Goal: Complete application form

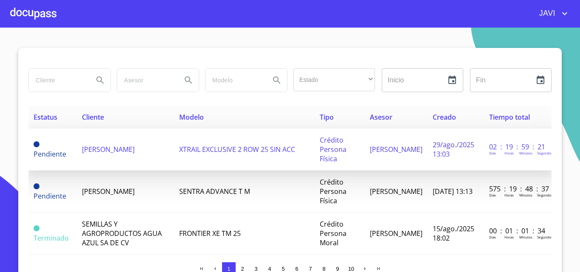
click at [135, 151] on span "[PERSON_NAME]" at bounding box center [108, 149] width 53 height 9
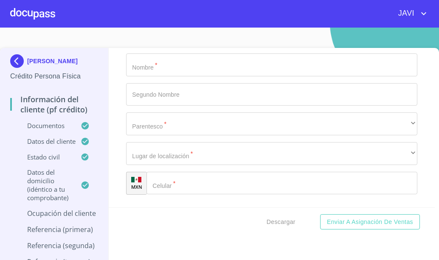
scroll to position [3777, 0]
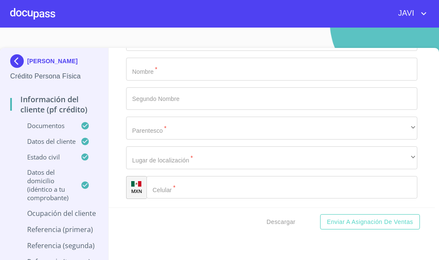
type input "j"
type input "[PERSON_NAME]"
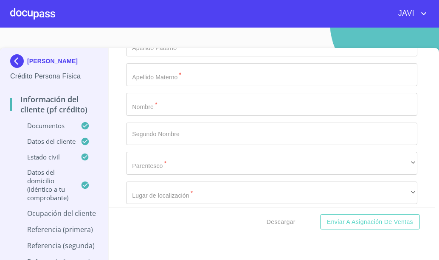
scroll to position [3989, 0]
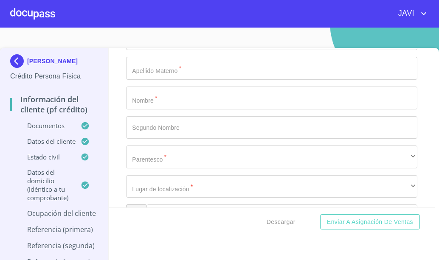
type input "GERENTE ZONA"
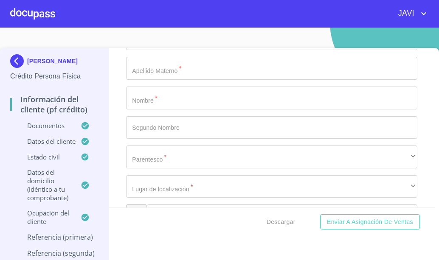
type input "[PERSON_NAME]"
type input "JUAN"
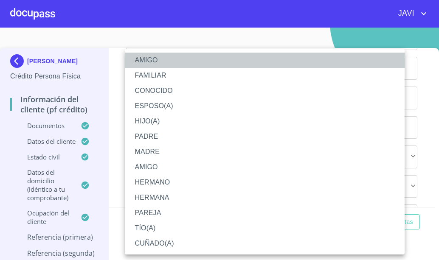
click at [150, 61] on li "AMIGO" at bounding box center [265, 60] width 280 height 15
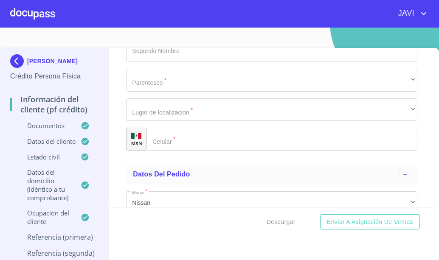
scroll to position [4074, 0]
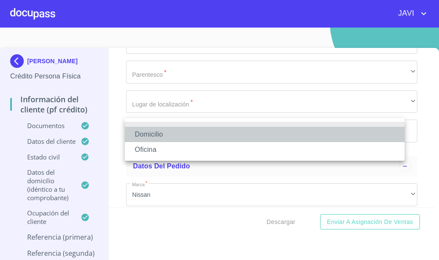
click at [145, 134] on li "Domicilio" at bounding box center [265, 134] width 280 height 15
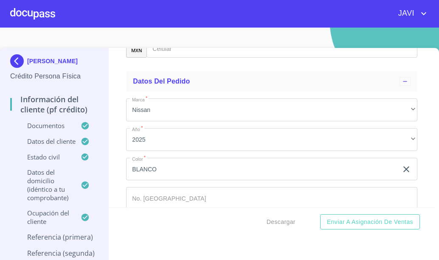
scroll to position [4201, 0]
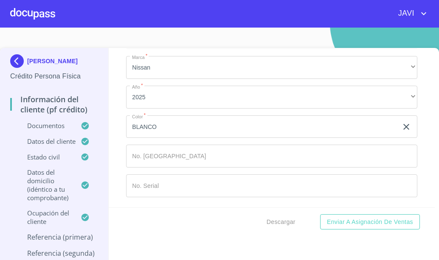
type input "(33)12345678"
type input "GARCIA"
type input "[PERSON_NAME]"
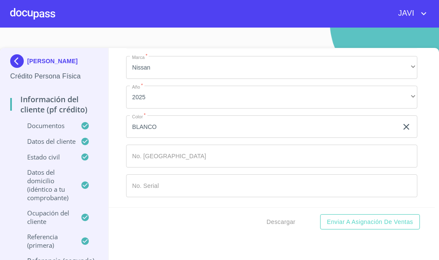
type input "[PERSON_NAME]"
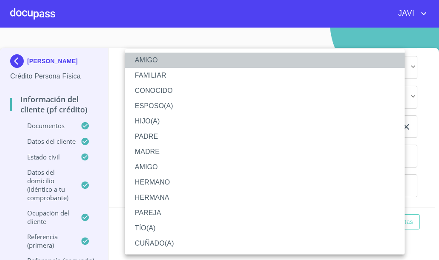
click at [145, 62] on li "AMIGO" at bounding box center [265, 60] width 280 height 15
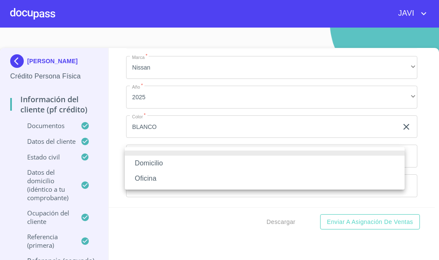
click at [146, 164] on li "Domicilio" at bounding box center [265, 163] width 280 height 15
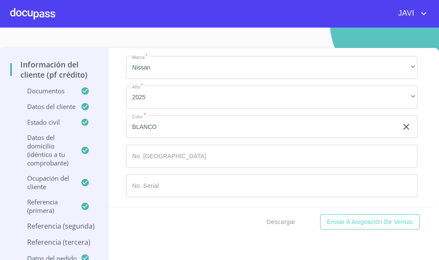
scroll to position [4456, 0]
type input "[PHONE_NUMBER]"
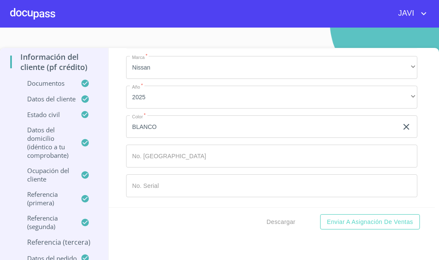
type input "[PERSON_NAME]"
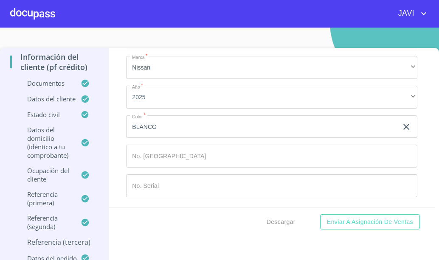
type input "MANUEL"
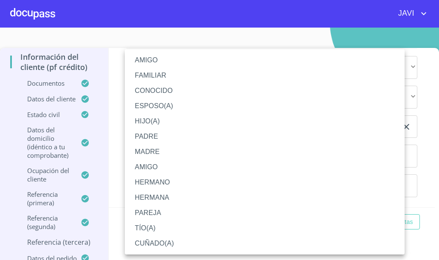
click at [151, 60] on li "AMIGO" at bounding box center [265, 60] width 280 height 15
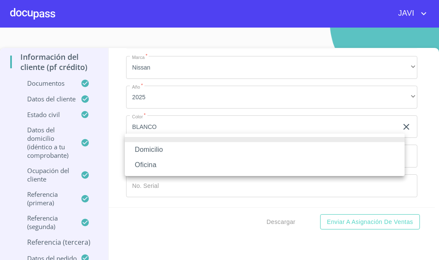
click at [147, 148] on li "Domicilio" at bounding box center [265, 149] width 280 height 15
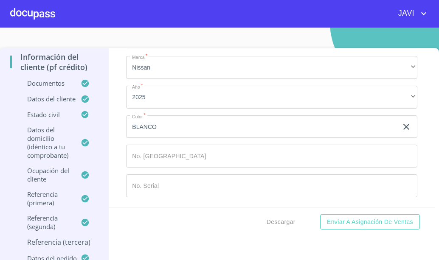
click at [185, 15] on input "Documento de identificación   *" at bounding box center [292, 3] width 249 height 23
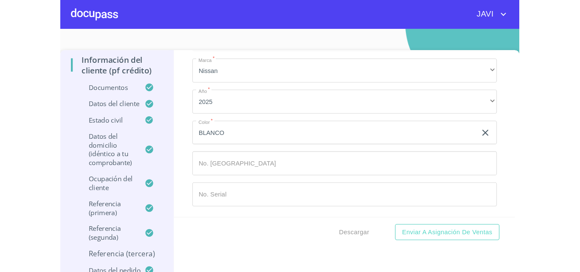
scroll to position [4710, 0]
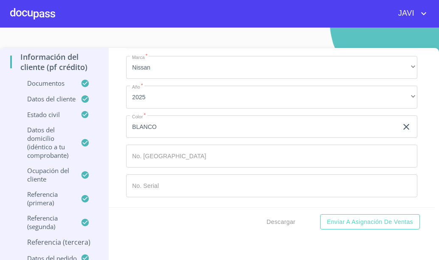
type input "[PHONE_NUMBER]"
click at [121, 124] on div "Información del cliente (PF crédito) Documentos Documento de identificación   *…" at bounding box center [272, 128] width 326 height 160
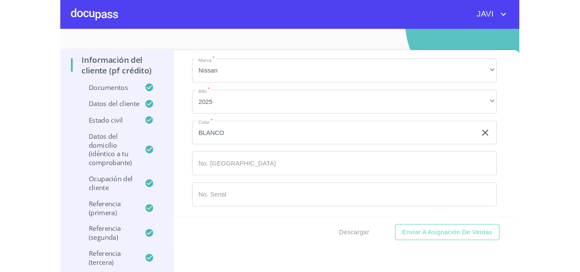
scroll to position [0, 0]
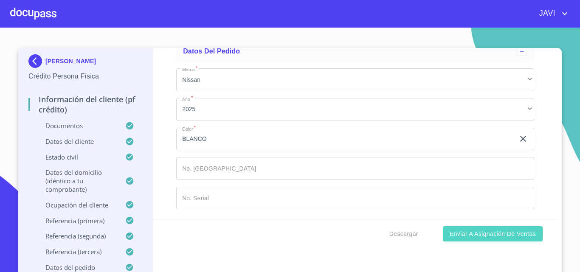
click at [499, 237] on span "Enviar a Asignación de Ventas" at bounding box center [492, 234] width 86 height 11
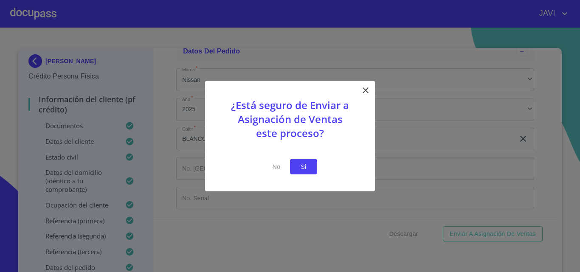
click at [306, 168] on span "Si" at bounding box center [304, 166] width 14 height 11
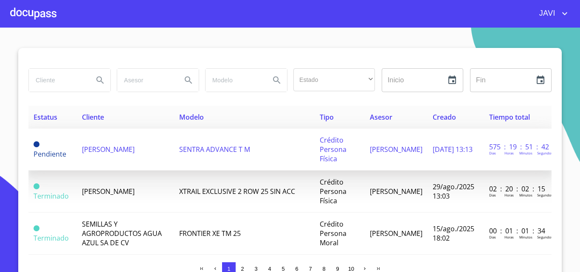
click at [135, 149] on span "IRWING JASSO ZARAGOSA" at bounding box center [108, 149] width 53 height 9
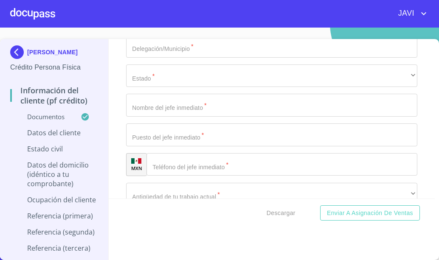
scroll to position [2292, 0]
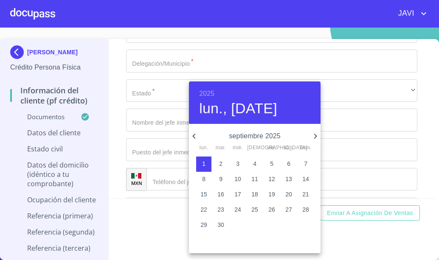
click at [210, 94] on h6 "2025" at bounding box center [206, 94] width 15 height 12
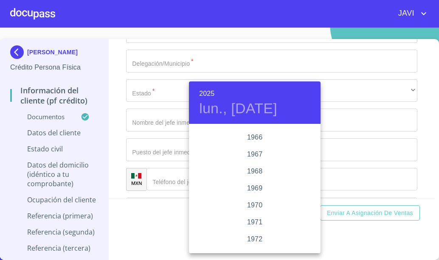
scroll to position [711, 0]
click at [249, 185] on div "1970" at bounding box center [255, 186] width 132 height 17
type input "1 de sep. de 1970"
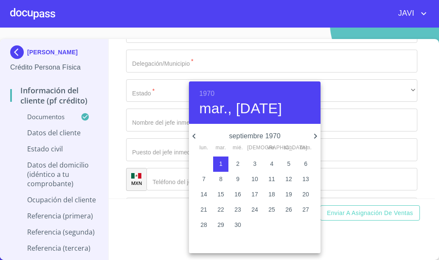
click at [114, 143] on div at bounding box center [219, 130] width 439 height 260
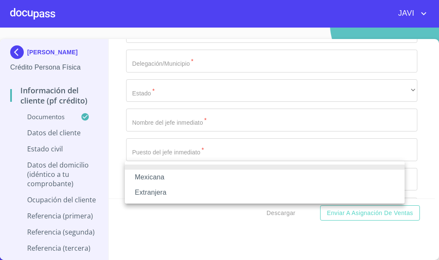
click at [176, 174] on li "Mexicana" at bounding box center [265, 177] width 280 height 15
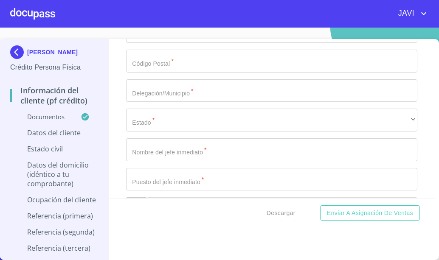
scroll to position [2334, 0]
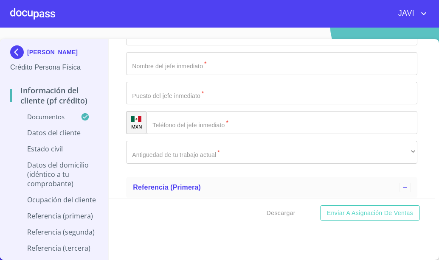
scroll to position [2419, 0]
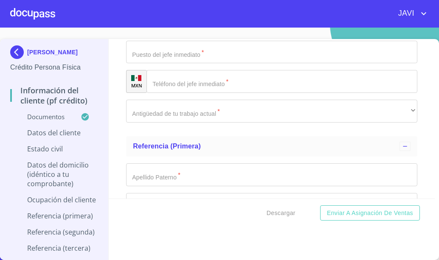
type input "[GEOGRAPHIC_DATA]"
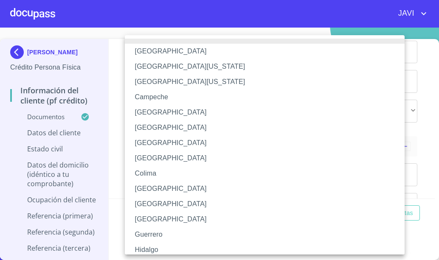
scroll to position [121, 0]
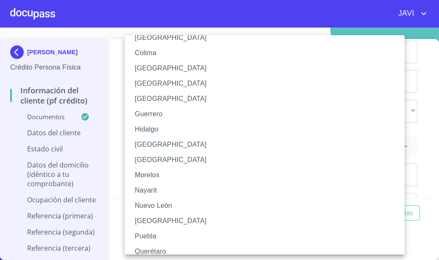
click at [157, 149] on li "[GEOGRAPHIC_DATA]" at bounding box center [268, 144] width 286 height 15
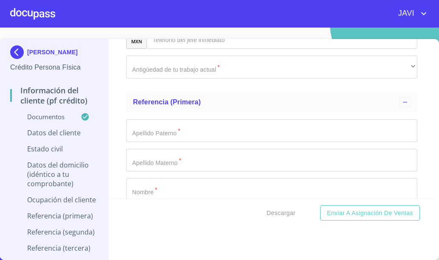
scroll to position [2504, 0]
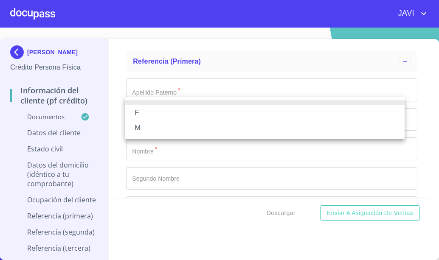
click at [146, 112] on li "F" at bounding box center [265, 112] width 280 height 15
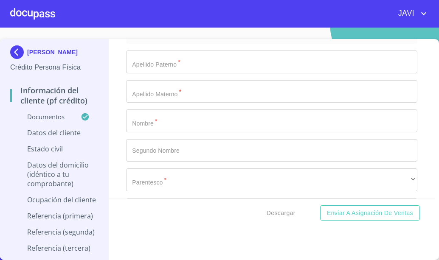
scroll to position [2546, 0]
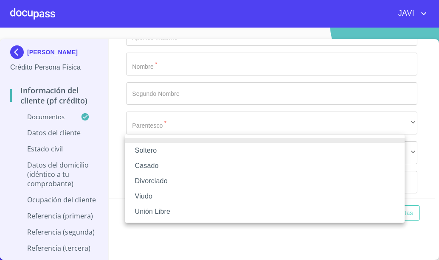
click at [155, 151] on li "Soltero" at bounding box center [265, 150] width 280 height 15
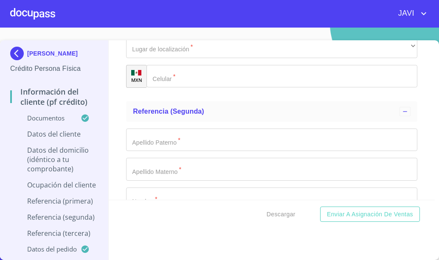
scroll to position [2716, 0]
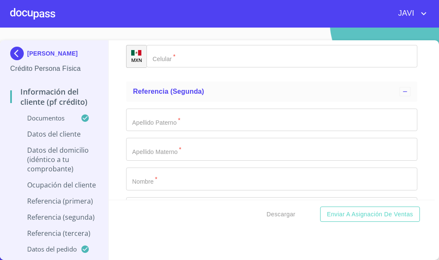
type input "APENINOS"
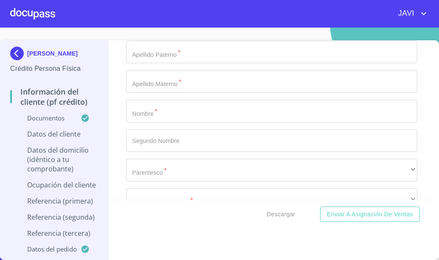
scroll to position [2801, 0]
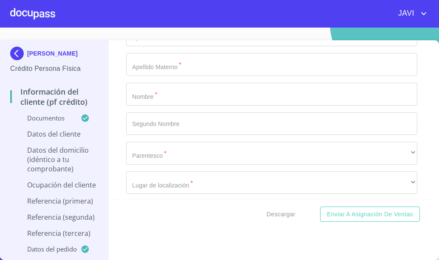
type input "2420"
type input "APOLO Y LUNA"
type input "[GEOGRAPHIC_DATA]"
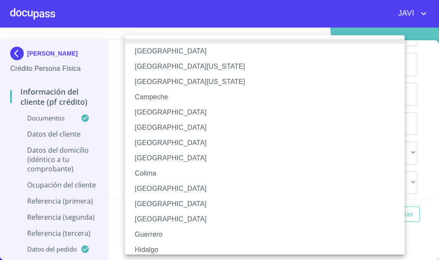
scroll to position [121, 0]
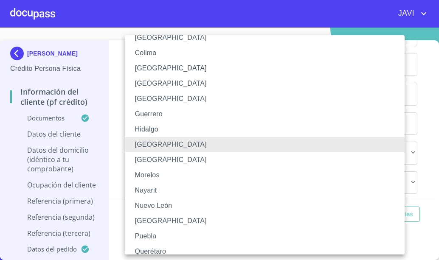
click at [139, 144] on li "[GEOGRAPHIC_DATA]" at bounding box center [268, 144] width 286 height 15
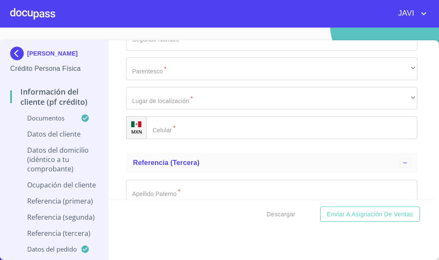
scroll to position [2886, 0]
type input "GUADALAJARA"
type input "CENTRO"
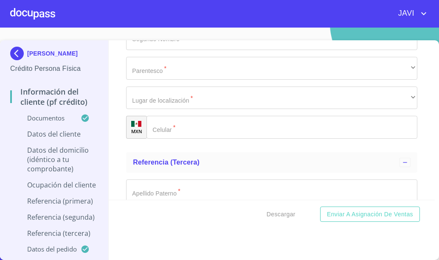
type input "45000"
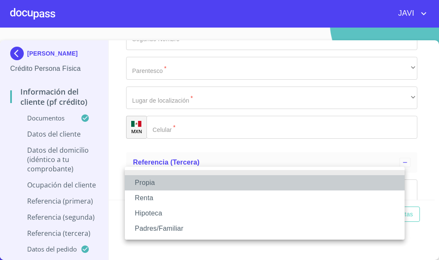
click at [146, 183] on li "Propia" at bounding box center [265, 182] width 280 height 15
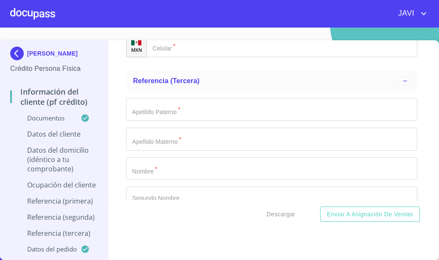
scroll to position [2970, 0]
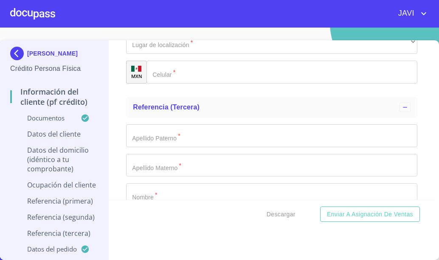
type input "$3,500,000"
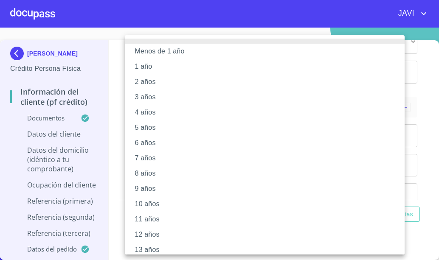
drag, startPoint x: 148, startPoint y: 201, endPoint x: 132, endPoint y: 179, distance: 26.8
click at [147, 202] on li "10 años" at bounding box center [268, 203] width 286 height 15
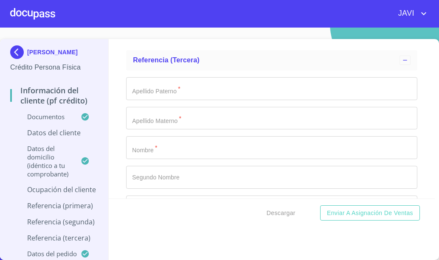
scroll to position [3055, 0]
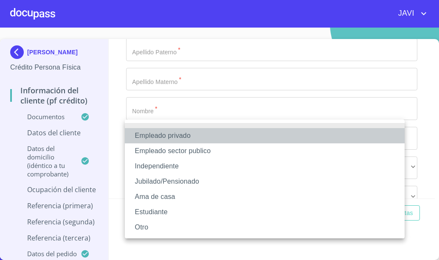
click at [148, 137] on li "Empleado privado" at bounding box center [265, 135] width 280 height 15
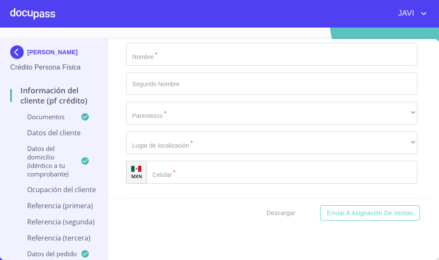
scroll to position [3140, 0]
type input "45000"
type input "NESTLE"
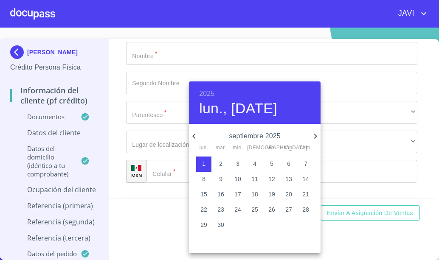
click at [208, 93] on h6 "2025" at bounding box center [206, 94] width 15 height 12
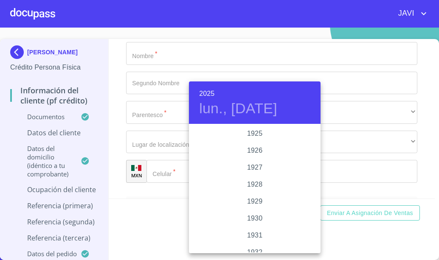
scroll to position [1646, 0]
click at [255, 134] on div "2022" at bounding box center [255, 133] width 132 height 17
type input "1 de sep. de 2022"
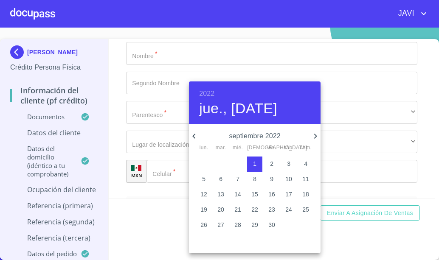
click at [117, 146] on div at bounding box center [219, 130] width 439 height 260
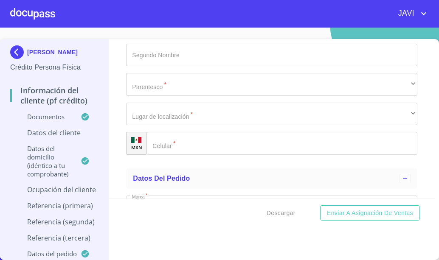
scroll to position [3183, 0]
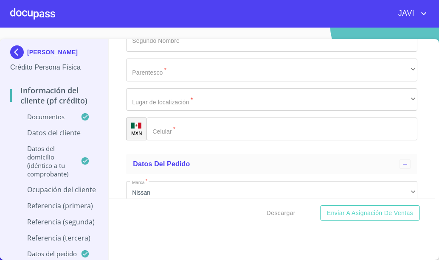
type input "VENTAS"
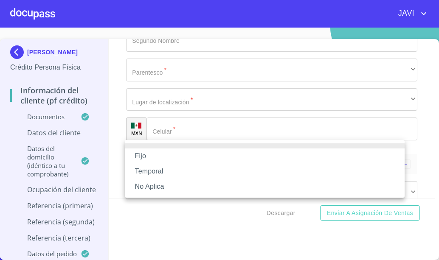
click at [142, 155] on li "Fijo" at bounding box center [265, 156] width 280 height 15
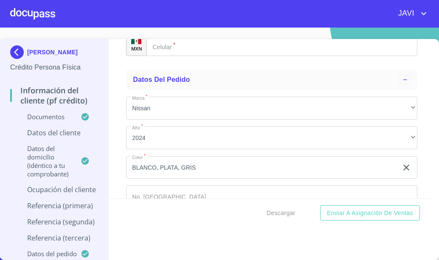
scroll to position [3268, 0]
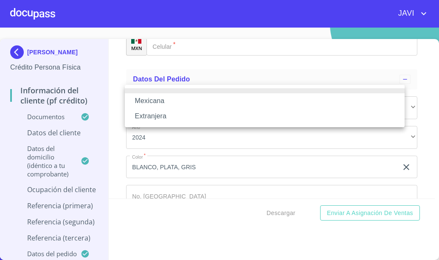
click at [160, 101] on li "Mexicana" at bounding box center [265, 100] width 280 height 15
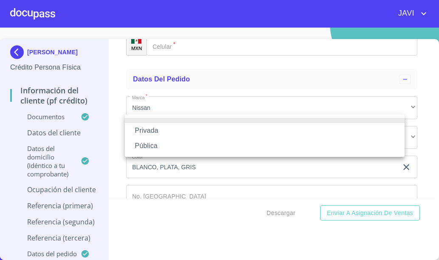
click at [158, 128] on li "Privada" at bounding box center [265, 130] width 280 height 15
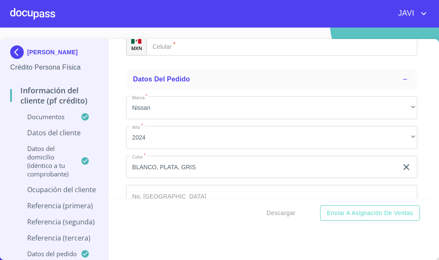
type input "ALIMENTOS"
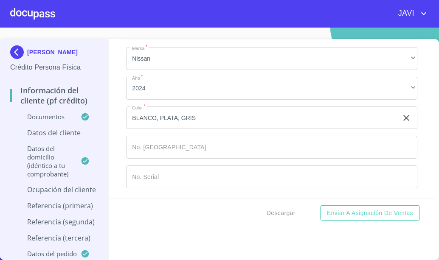
scroll to position [3395, 0]
type input "(33)34567894"
type input "RIO NILO"
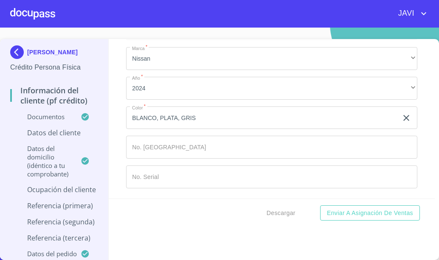
type input "1"
type input "CENTRO"
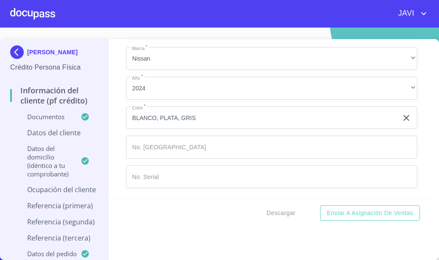
type input "45200"
type input "GUADALAJARA"
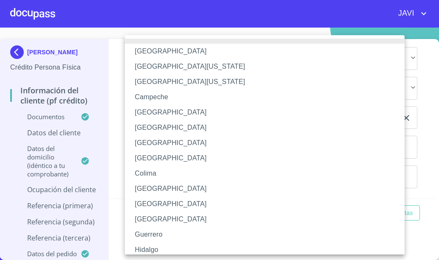
scroll to position [121, 0]
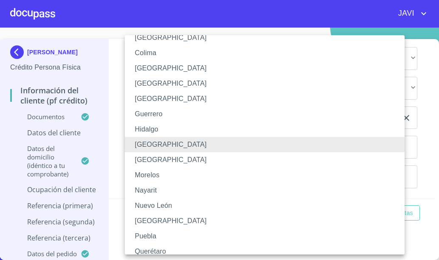
click at [159, 144] on li "[GEOGRAPHIC_DATA]" at bounding box center [268, 144] width 286 height 15
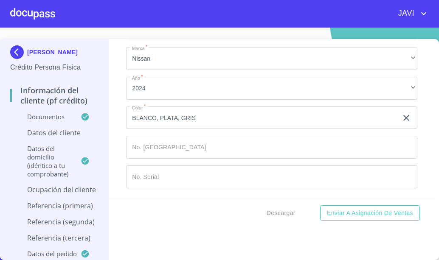
scroll to position [3565, 0]
type input "JUAN ECUTIA"
type input "GERENTE"
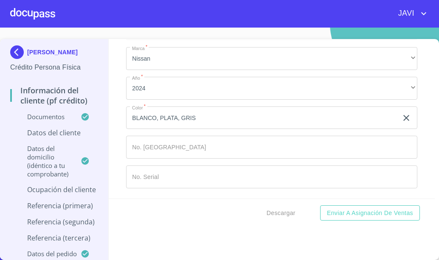
type input "[PHONE_NUMBER]"
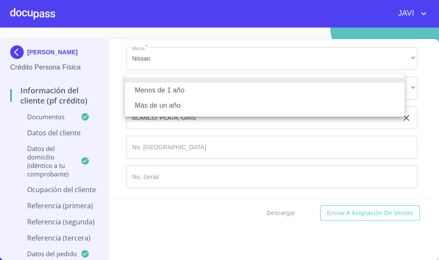
click at [160, 106] on li "Más de un año" at bounding box center [265, 105] width 280 height 15
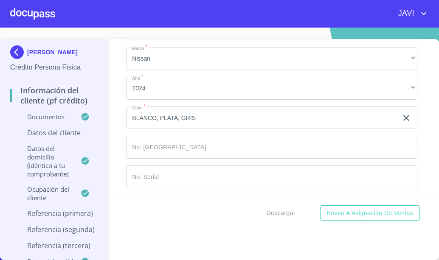
type input "[PERSON_NAME]"
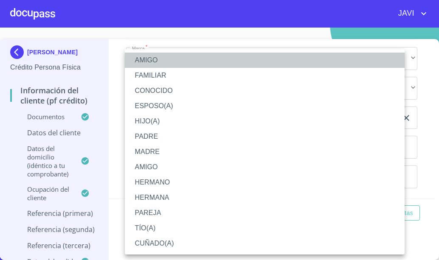
click at [143, 63] on li "AMIGO" at bounding box center [265, 60] width 280 height 15
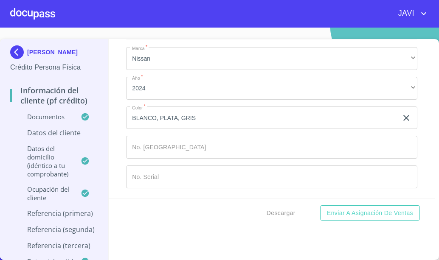
scroll to position [3882, 0]
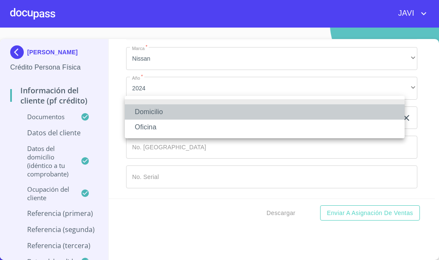
click at [149, 110] on li "Domicilio" at bounding box center [265, 111] width 280 height 15
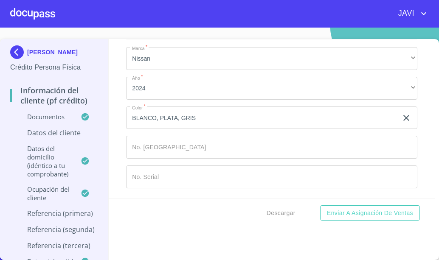
type input "[PHONE_NUMBER]"
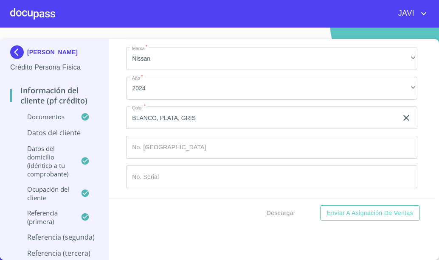
type input "[PERSON_NAME]"
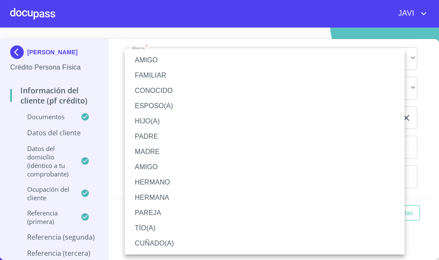
click at [143, 60] on li "AMIGO" at bounding box center [265, 60] width 280 height 15
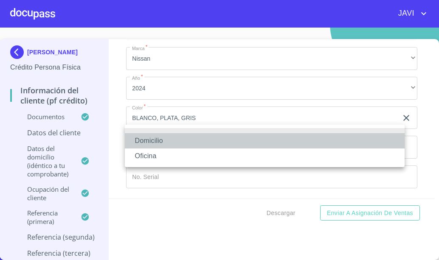
click at [148, 137] on li "Domicilio" at bounding box center [265, 140] width 280 height 15
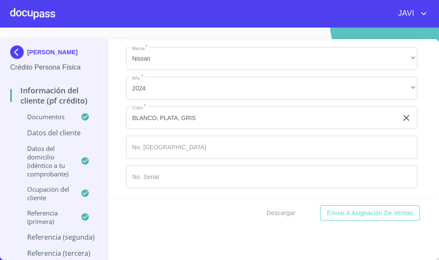
type input "[PHONE_NUMBER]"
type input "[PERSON_NAME]"
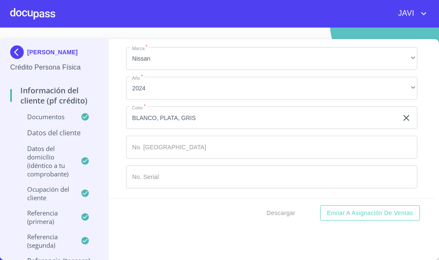
type input "[PERSON_NAME]"
type input "JOE"
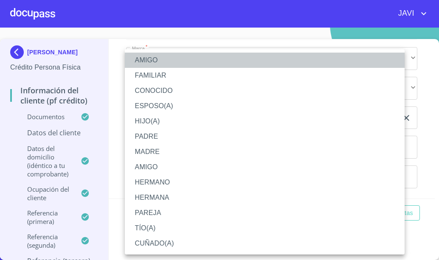
click at [146, 56] on li "AMIGO" at bounding box center [265, 60] width 280 height 15
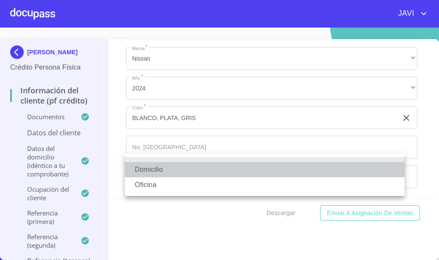
click at [149, 166] on li "Domicilio" at bounding box center [265, 169] width 280 height 15
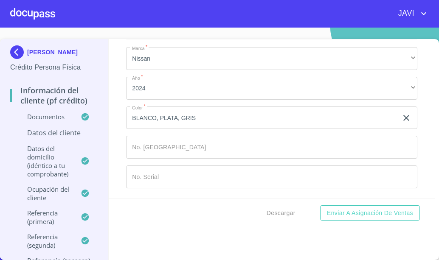
scroll to position [4391, 0]
type input "(33)12654987"
click at [117, 99] on div "Información del cliente (PF crédito) Documentos Documento de identificación   *…" at bounding box center [272, 119] width 326 height 160
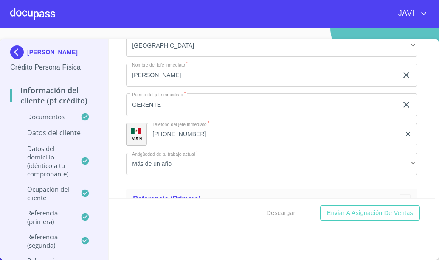
scroll to position [2424, 0]
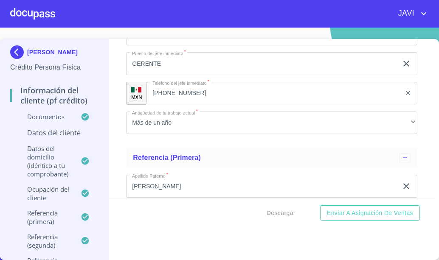
scroll to position [2467, 0]
type input "JAZI700901HJ"
type input "JAZI7009015L0"
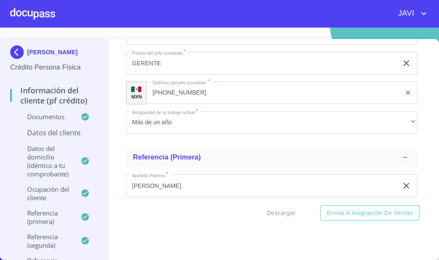
type input "JAZI700901HJCLNV01"
click at [119, 139] on div "Información del cliente (PF crédito) Documentos Documento de identificación   *…" at bounding box center [272, 119] width 326 height 160
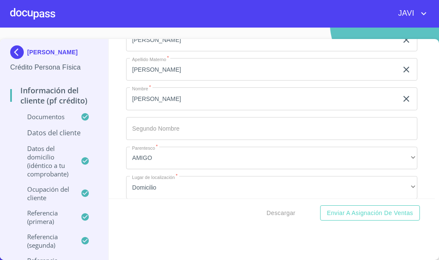
scroll to position [2594, 0]
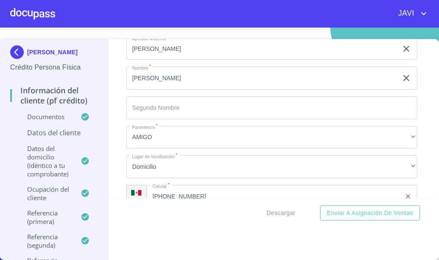
scroll to position [2679, 0]
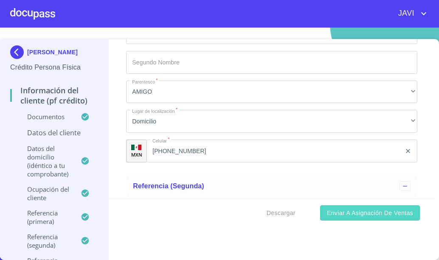
type input "2177898553"
click at [373, 213] on span "Enviar a Asignación de Ventas" at bounding box center [370, 213] width 86 height 11
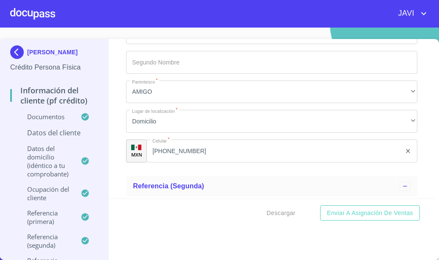
scroll to position [2501, 0]
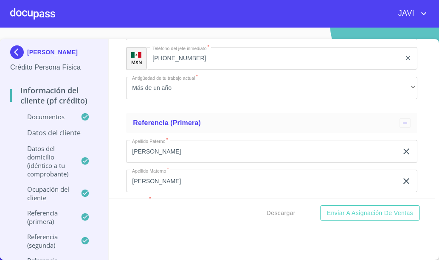
type input "JAZI700901HJCLZNV01"
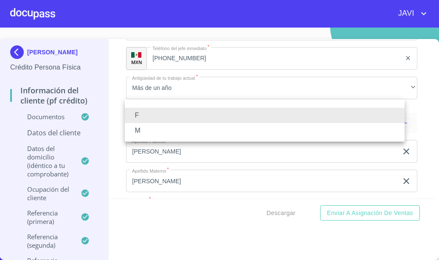
click at [364, 214] on div at bounding box center [219, 130] width 439 height 260
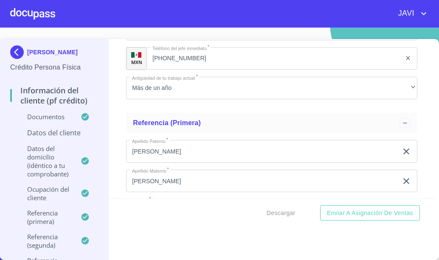
click at [114, 127] on div "Información del cliente (PF crédito) Documentos Documento de identificación   *…" at bounding box center [272, 119] width 326 height 160
click at [114, 88] on div "Información del cliente (PF crédito) Documentos Documento de identificación   *…" at bounding box center [272, 119] width 326 height 160
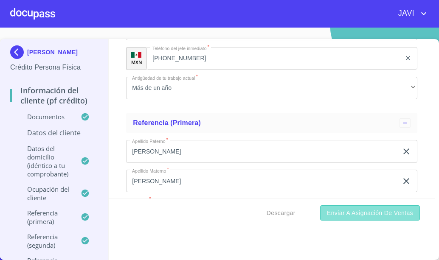
click at [392, 217] on span "Enviar a Asignación de Ventas" at bounding box center [370, 213] width 86 height 11
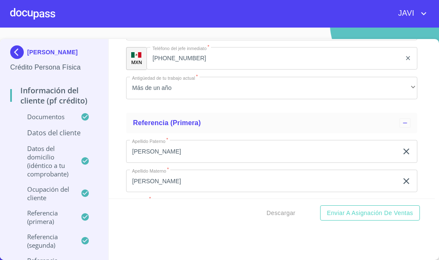
type input "J"
click at [109, 90] on div "Información del cliente (PF crédito) Documentos Documento de identificación   *…" at bounding box center [272, 119] width 326 height 160
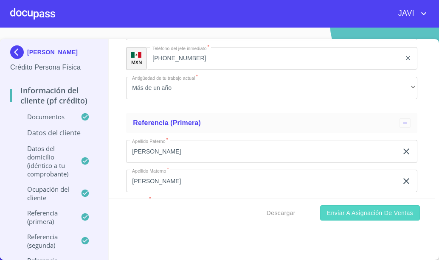
click at [362, 211] on span "Enviar a Asignación de Ventas" at bounding box center [370, 213] width 86 height 11
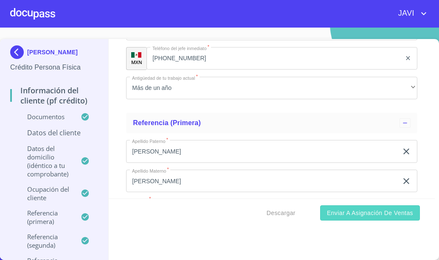
type input "JAZI700901HJLZRRV08"
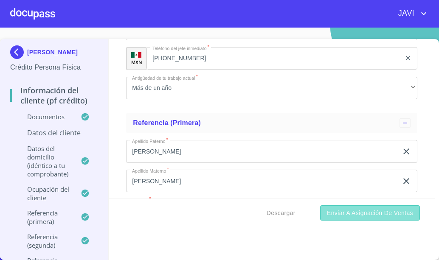
click at [379, 215] on span "Enviar a Asignación de Ventas" at bounding box center [370, 213] width 86 height 11
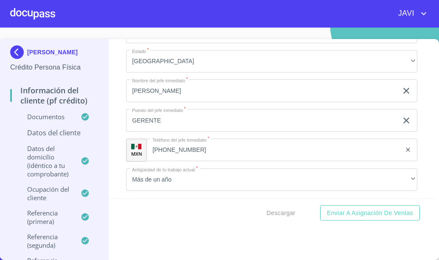
scroll to position [2460, 0]
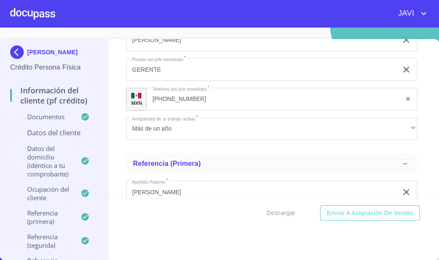
drag, startPoint x: 187, startPoint y: 119, endPoint x: 127, endPoint y: 119, distance: 59.4
paste input "VALR700929HSRLPB01"
type input "VALR700929HSRLPB01"
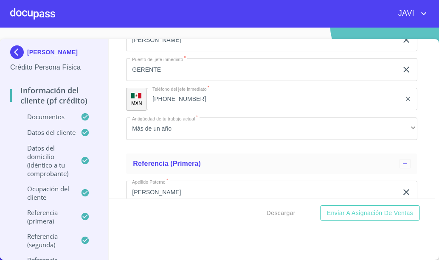
paste input "VALR7009293C0"
type input "VALR7009293C0"
click at [118, 87] on div "Información del cliente (PF crédito) Documentos Documento de identificación   *…" at bounding box center [272, 119] width 326 height 160
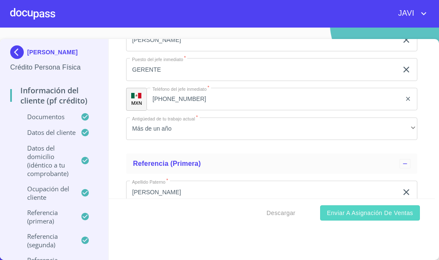
click at [383, 217] on span "Enviar a Asignación de Ventas" at bounding box center [370, 213] width 86 height 11
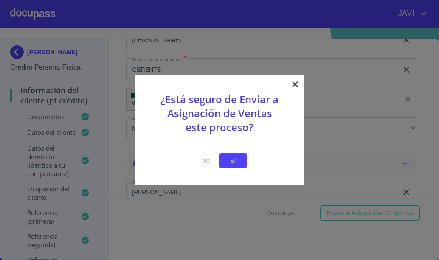
click at [237, 159] on span "Si" at bounding box center [233, 160] width 14 height 11
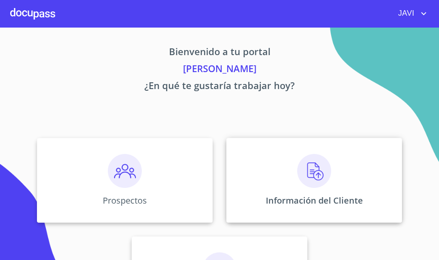
click at [313, 170] on img at bounding box center [314, 171] width 34 height 34
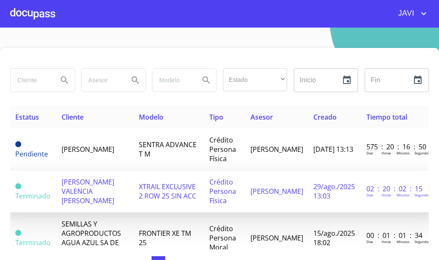
click at [165, 187] on span "XTRAIL EXCLUSIVE 2 ROW 25 SIN ACC" at bounding box center [167, 191] width 57 height 19
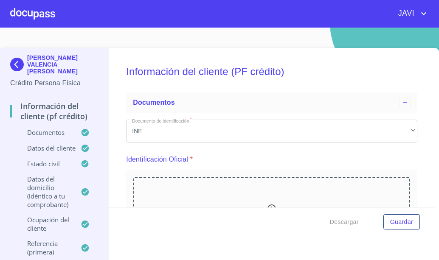
drag, startPoint x: 208, startPoint y: 70, endPoint x: 121, endPoint y: 67, distance: 87.1
click at [121, 67] on div "Información del cliente (PF crédito) Documentos Documento de identificación   *…" at bounding box center [272, 128] width 326 height 160
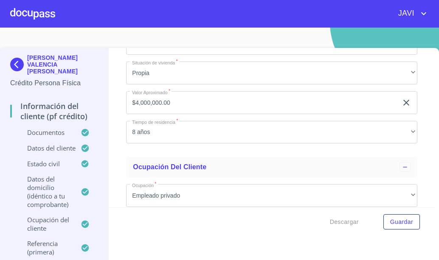
drag, startPoint x: 151, startPoint y: 108, endPoint x: 126, endPoint y: 103, distance: 25.1
click at [421, 12] on icon "account of current user" at bounding box center [423, 13] width 10 height 10
click at [413, 17] on li "Salir" at bounding box center [415, 17] width 28 height 15
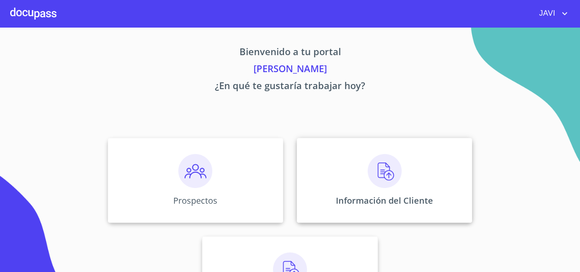
click at [384, 170] on img at bounding box center [384, 171] width 34 height 34
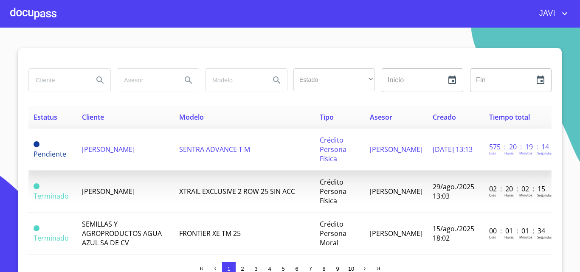
click at [131, 152] on span "[PERSON_NAME]" at bounding box center [108, 149] width 53 height 9
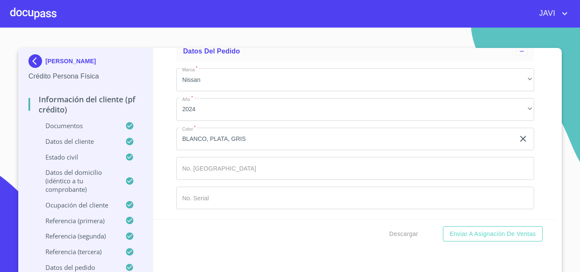
scroll to position [4413, 0]
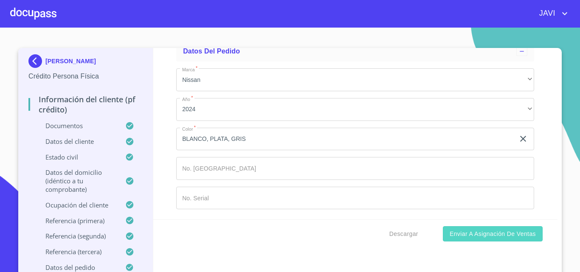
click at [488, 234] on span "Enviar a Asignación de Ventas" at bounding box center [492, 234] width 86 height 11
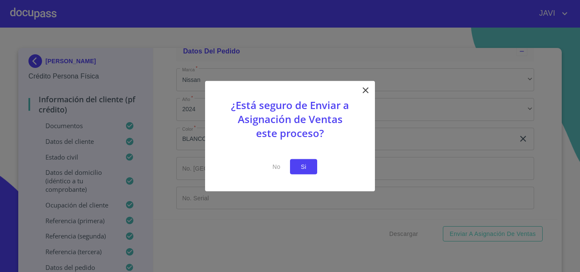
click at [296, 165] on button "Si" at bounding box center [303, 167] width 27 height 16
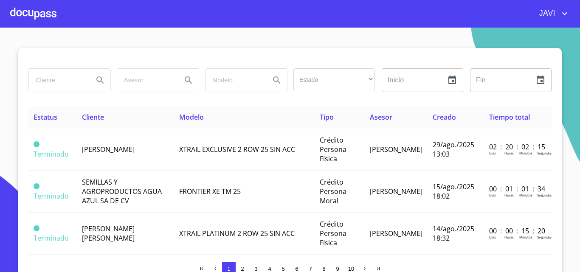
click at [34, 13] on div at bounding box center [33, 13] width 46 height 27
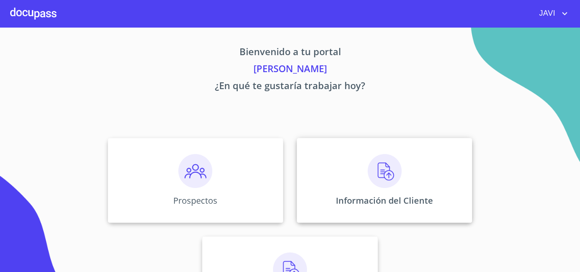
click at [383, 171] on img at bounding box center [384, 171] width 34 height 34
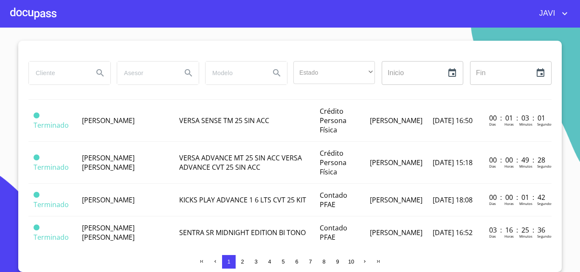
scroll to position [552, 0]
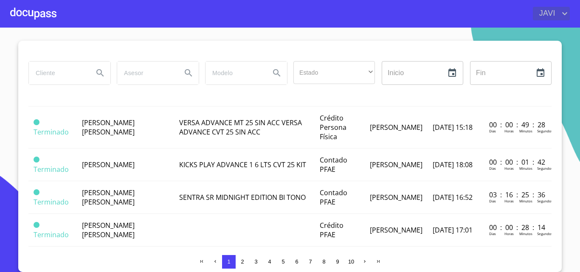
click at [564, 11] on icon "account of current user" at bounding box center [564, 13] width 10 height 10
click at [555, 19] on li "Salir" at bounding box center [556, 17] width 28 height 15
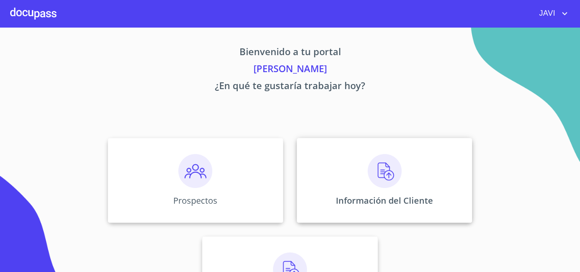
click at [390, 172] on img at bounding box center [384, 171] width 34 height 34
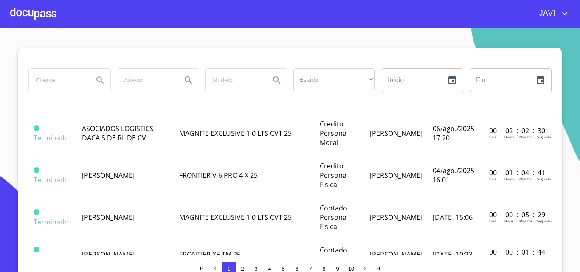
scroll to position [212, 0]
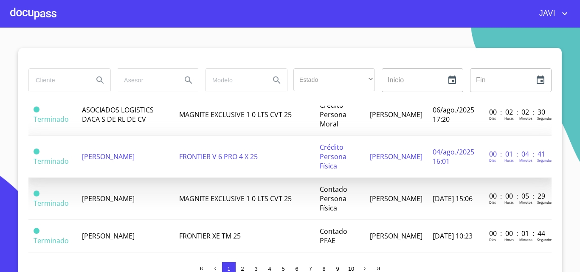
click at [135, 157] on span "[PERSON_NAME] [PERSON_NAME]" at bounding box center [108, 156] width 53 height 9
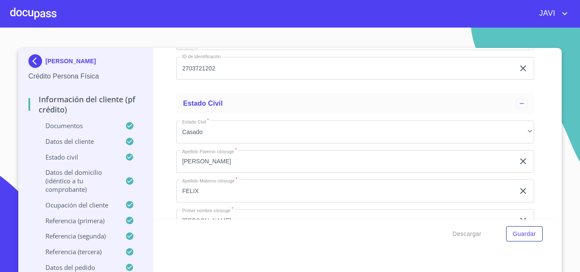
scroll to position [2376, 0]
click at [528, 234] on span "Guardar" at bounding box center [524, 234] width 23 height 11
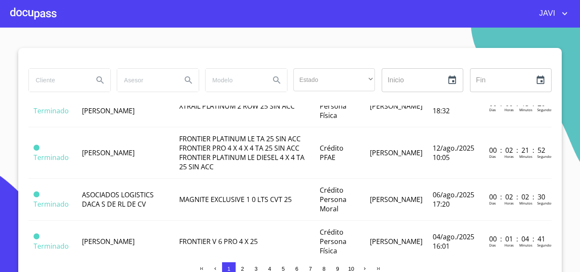
scroll to position [170, 0]
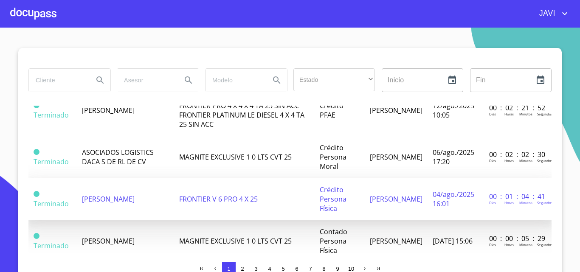
click at [128, 199] on span "[PERSON_NAME] [PERSON_NAME]" at bounding box center [108, 198] width 53 height 9
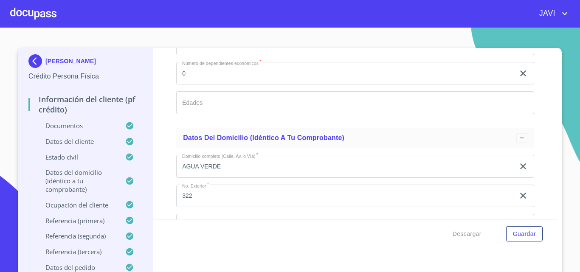
scroll to position [2631, 0]
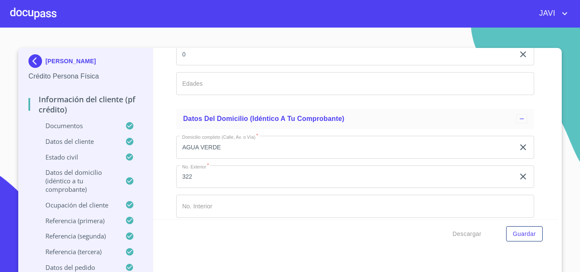
drag, startPoint x: 177, startPoint y: 181, endPoint x: 210, endPoint y: 182, distance: 32.7
click at [163, 130] on div "Información del cliente (PF crédito) Documentos Documento de identificación   *…" at bounding box center [355, 133] width 404 height 171
drag, startPoint x: 180, startPoint y: 120, endPoint x: 213, endPoint y: 124, distance: 33.3
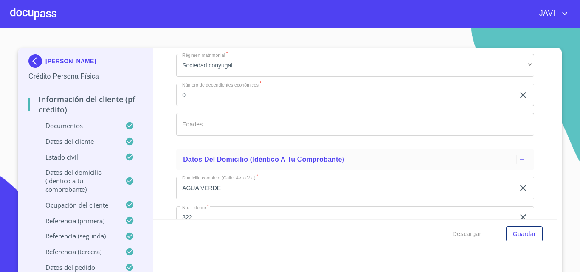
scroll to position [2589, 0]
click at [41, 17] on div at bounding box center [33, 13] width 46 height 27
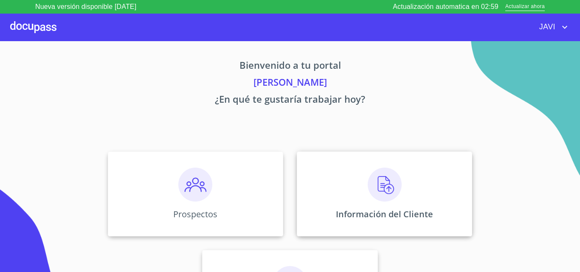
click at [380, 187] on img at bounding box center [384, 185] width 34 height 34
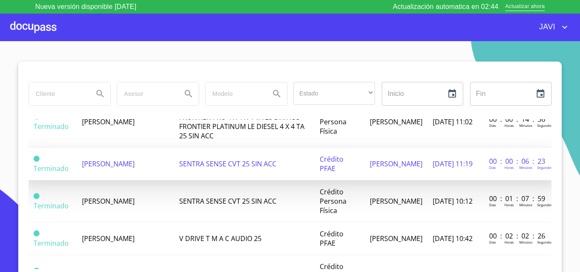
scroll to position [424, 0]
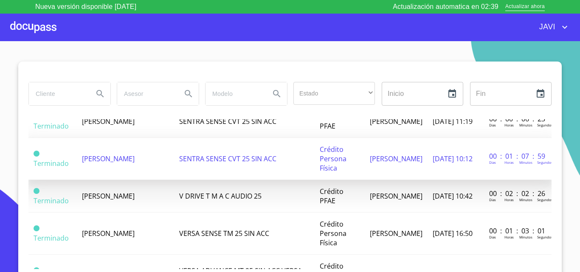
click at [225, 160] on span "SENTRA SENSE CVT 25 SIN ACC" at bounding box center [227, 158] width 97 height 9
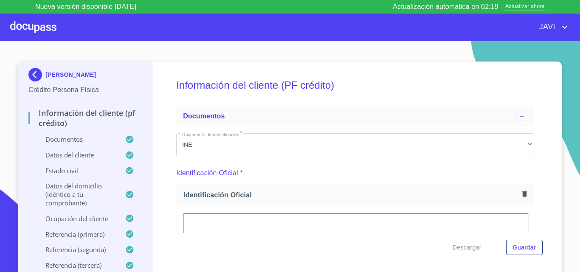
click at [38, 28] on div at bounding box center [33, 27] width 46 height 27
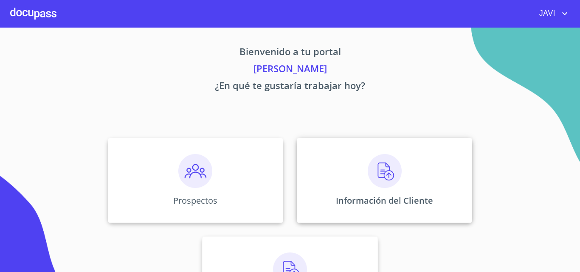
click at [373, 169] on img at bounding box center [384, 171] width 34 height 34
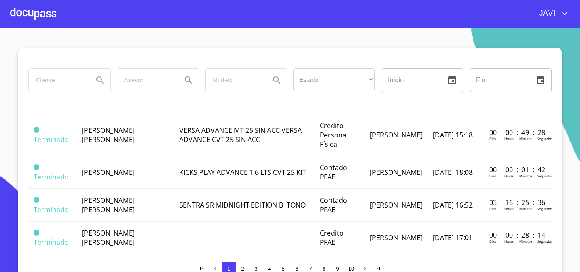
scroll to position [552, 0]
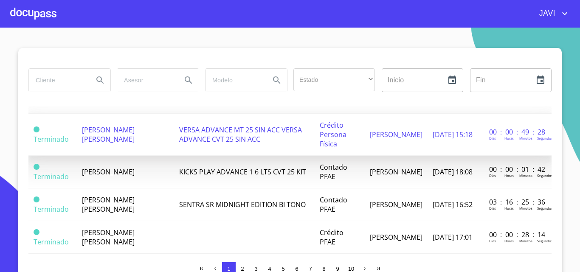
click at [231, 134] on span "VERSA ADVANCE MT 25 SIN ACC VERSA ADVANCE CVT 25 SIN ACC" at bounding box center [240, 134] width 123 height 19
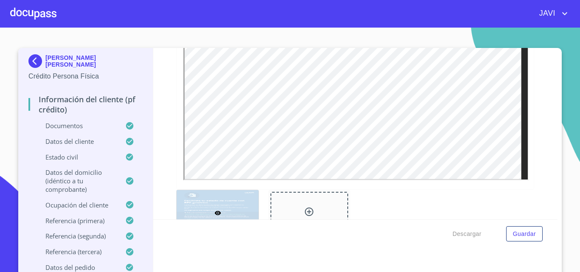
scroll to position [467, 0]
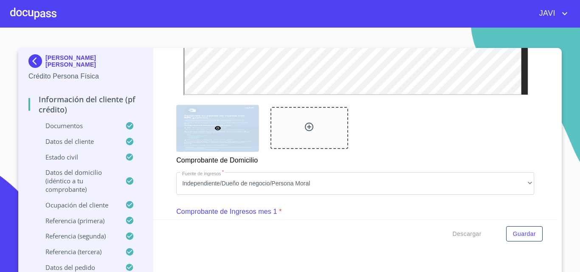
click at [32, 15] on div at bounding box center [33, 13] width 46 height 27
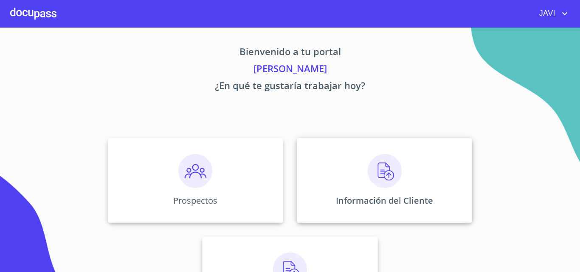
click at [375, 175] on img at bounding box center [384, 171] width 34 height 34
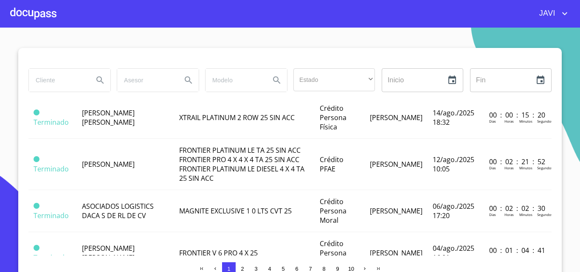
scroll to position [90, 0]
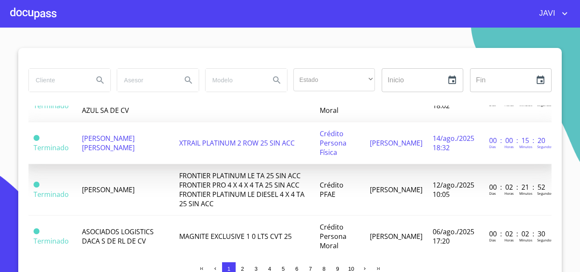
drag, startPoint x: 78, startPoint y: 138, endPoint x: 171, endPoint y: 146, distance: 94.1
click at [171, 146] on td "[PERSON_NAME] [PERSON_NAME]" at bounding box center [125, 143] width 97 height 42
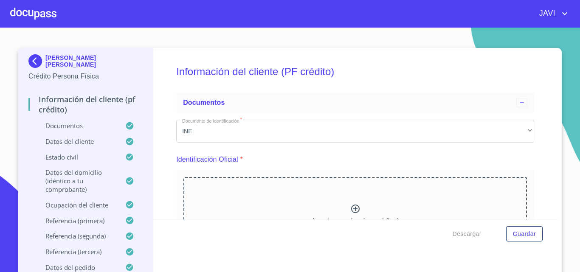
drag, startPoint x: 45, startPoint y: 56, endPoint x: 129, endPoint y: 59, distance: 84.1
click at [129, 59] on p "[PERSON_NAME] [PERSON_NAME]" at bounding box center [93, 61] width 97 height 14
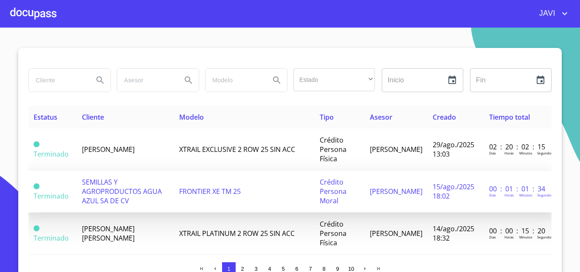
scroll to position [42, 0]
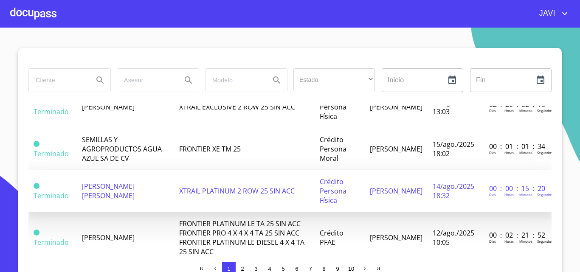
drag, startPoint x: 75, startPoint y: 185, endPoint x: 148, endPoint y: 201, distance: 74.2
click at [148, 201] on td "[PERSON_NAME] [PERSON_NAME]" at bounding box center [125, 191] width 97 height 42
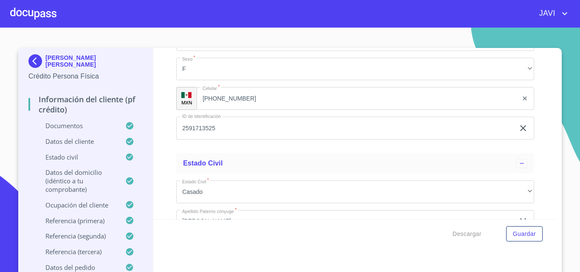
scroll to position [2673, 0]
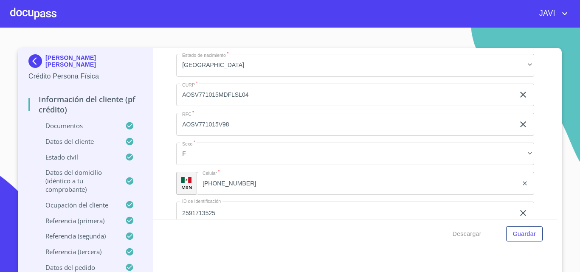
drag, startPoint x: 177, startPoint y: 143, endPoint x: 202, endPoint y: 143, distance: 24.6
click at [36, 11] on div at bounding box center [33, 13] width 46 height 27
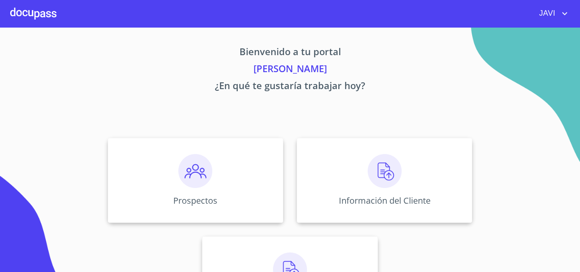
click at [48, 12] on div at bounding box center [33, 13] width 46 height 27
click at [564, 13] on icon "account of current user" at bounding box center [564, 13] width 10 height 10
click at [556, 17] on li "Salir" at bounding box center [556, 17] width 28 height 15
click at [293, 265] on img at bounding box center [290, 269] width 34 height 34
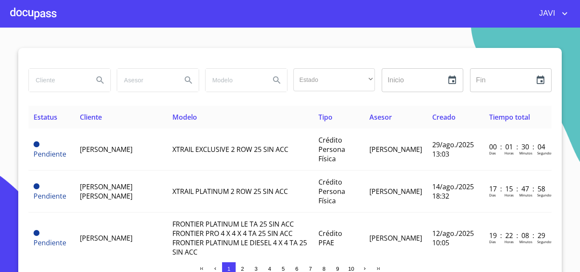
click at [63, 84] on input "search" at bounding box center [58, 80] width 58 height 23
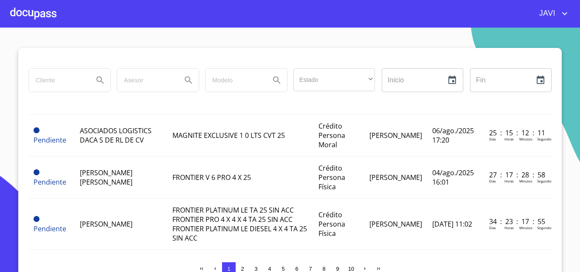
scroll to position [170, 0]
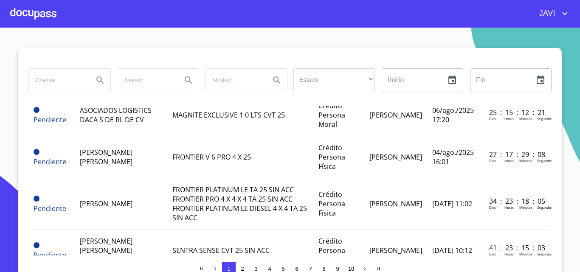
click at [45, 81] on input "search" at bounding box center [58, 80] width 58 height 23
type input "[PERSON_NAME]"
click at [95, 79] on icon "Search" at bounding box center [100, 80] width 10 height 10
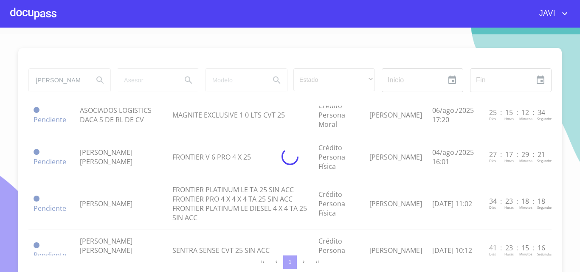
scroll to position [0, 0]
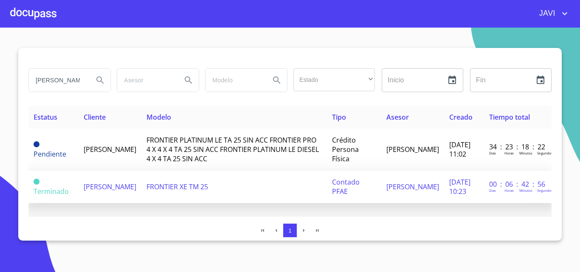
click at [188, 187] on span "FRONTIER XE TM 25" at bounding box center [177, 186] width 62 height 9
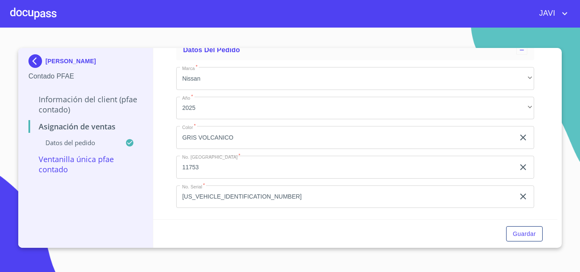
scroll to position [58, 0]
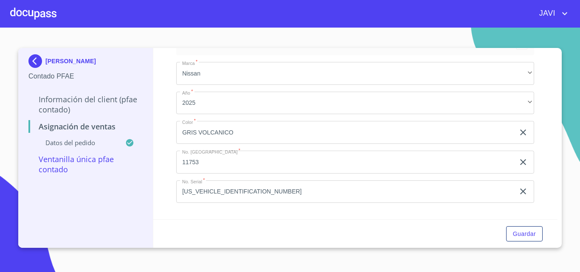
click at [42, 17] on div at bounding box center [33, 13] width 46 height 27
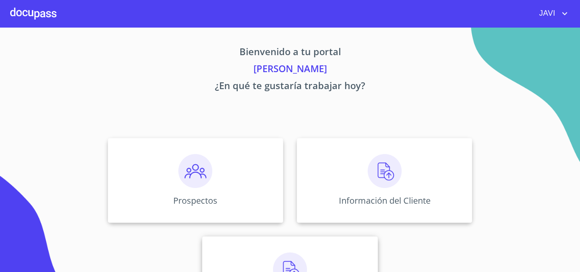
click at [281, 261] on img at bounding box center [290, 269] width 34 height 34
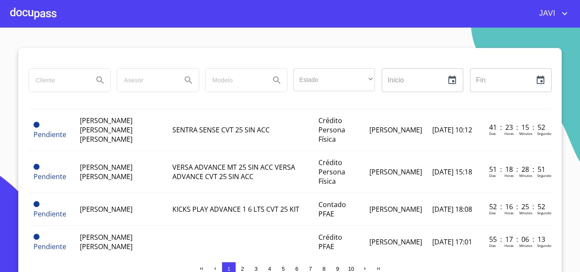
scroll to position [297, 0]
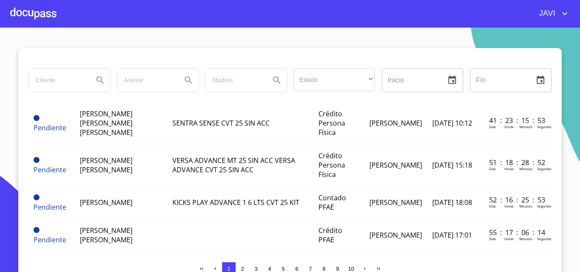
click at [60, 80] on input "search" at bounding box center [58, 80] width 58 height 23
type input "SEMILLAS Y AGROPRODUCTOS"
click at [95, 79] on icon "Search" at bounding box center [100, 80] width 10 height 10
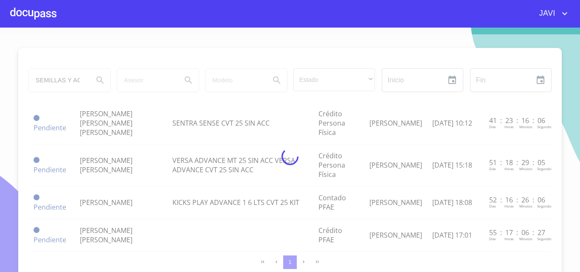
scroll to position [0, 0]
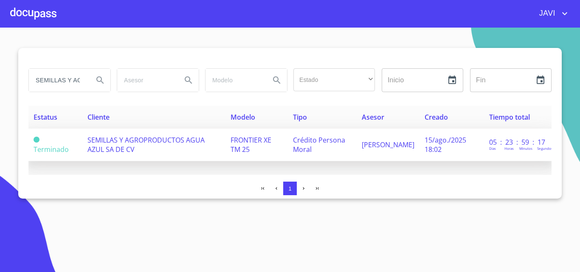
click at [172, 140] on span "SEMILLAS Y AGROPRODUCTOS AGUA AZUL SA DE CV" at bounding box center [145, 144] width 117 height 19
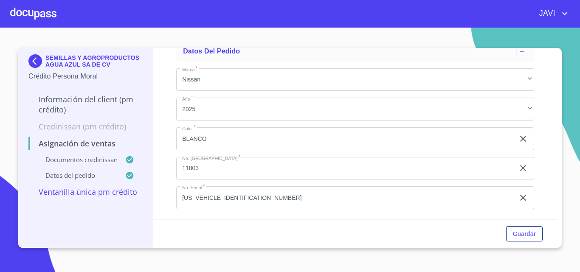
scroll to position [427, 0]
click at [34, 13] on div at bounding box center [33, 13] width 46 height 27
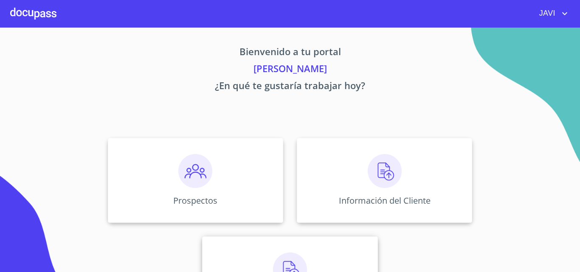
click at [283, 264] on img at bounding box center [290, 269] width 34 height 34
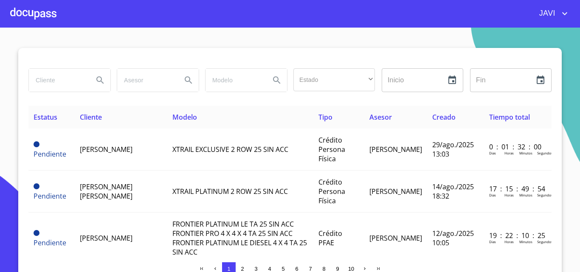
click at [62, 85] on input "search" at bounding box center [58, 80] width 58 height 23
type input "ALEXIA"
click at [97, 79] on icon "Search" at bounding box center [100, 80] width 10 height 10
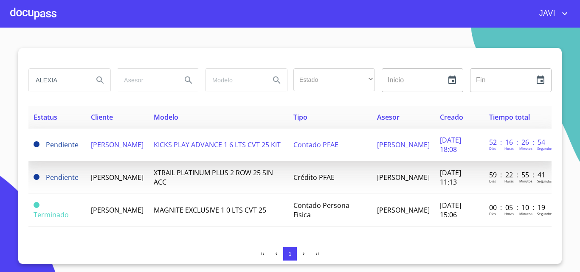
click at [334, 146] on span "Contado PFAE" at bounding box center [315, 144] width 45 height 9
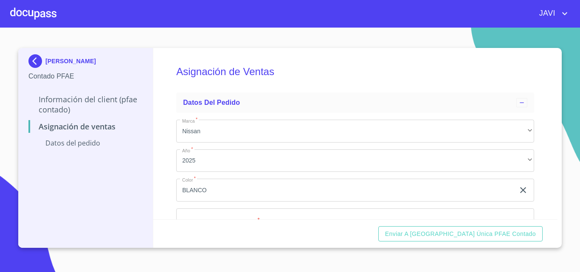
click at [29, 14] on div at bounding box center [33, 13] width 46 height 27
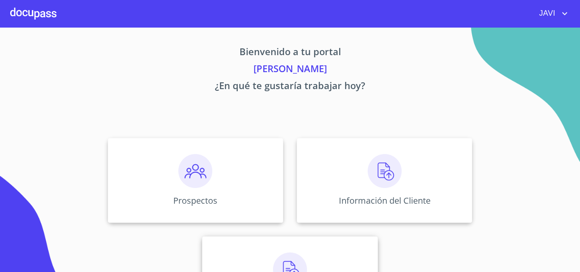
click at [292, 262] on img at bounding box center [290, 269] width 34 height 34
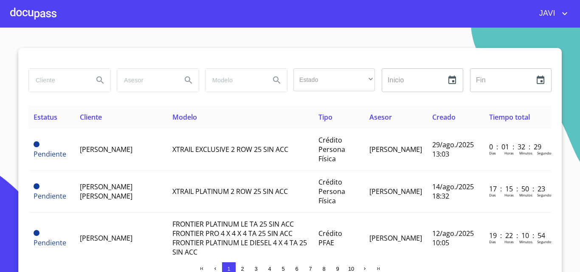
click at [43, 82] on input "search" at bounding box center [58, 80] width 58 height 23
type input "ALEXIA"
click at [95, 80] on icon "Search" at bounding box center [100, 80] width 10 height 10
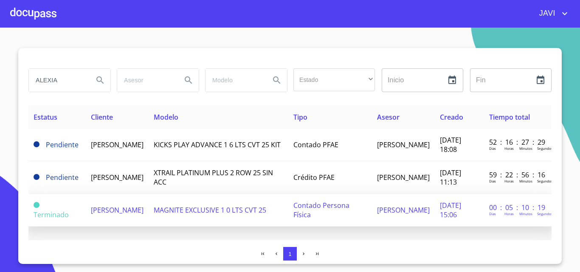
click at [255, 211] on span "MAGNITE EXCLUSIVE 1 0 LTS CVT 25" at bounding box center [210, 209] width 112 height 9
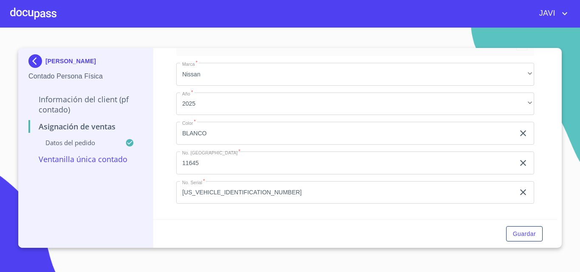
scroll to position [58, 0]
click at [34, 8] on div at bounding box center [33, 13] width 46 height 27
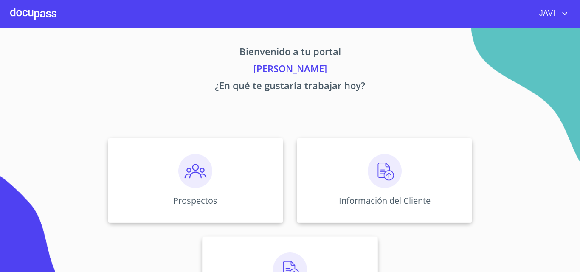
drag, startPoint x: 565, startPoint y: 12, endPoint x: 558, endPoint y: 21, distance: 11.5
click at [564, 13] on icon "account of current user" at bounding box center [564, 13] width 10 height 10
click at [550, 22] on li "Salir" at bounding box center [556, 17] width 28 height 15
click at [381, 169] on img at bounding box center [384, 171] width 34 height 34
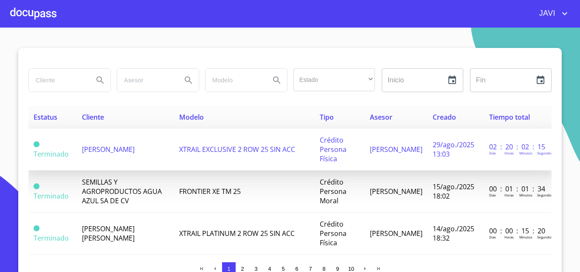
click at [135, 148] on span "[PERSON_NAME]" at bounding box center [108, 149] width 53 height 9
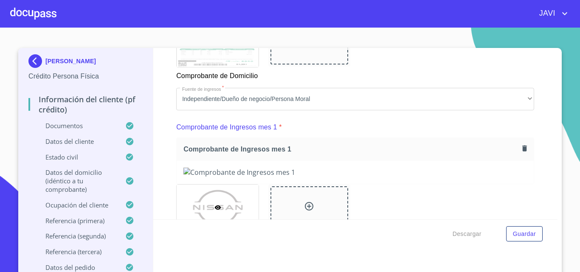
scroll to position [849, 0]
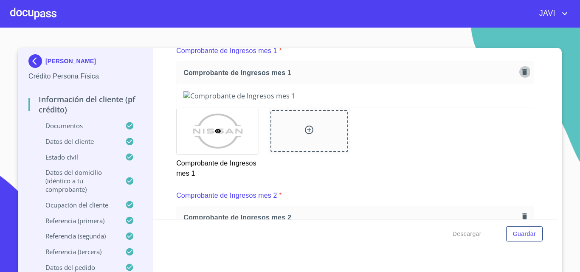
click at [522, 75] on icon "button" at bounding box center [524, 72] width 5 height 6
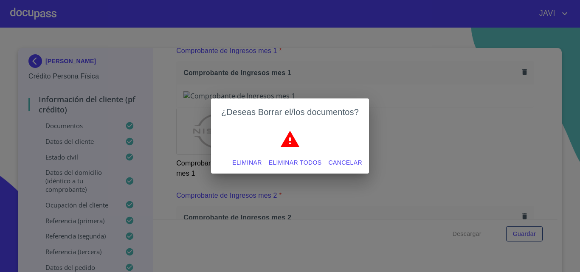
click at [296, 163] on span "Eliminar todos" at bounding box center [295, 162] width 53 height 11
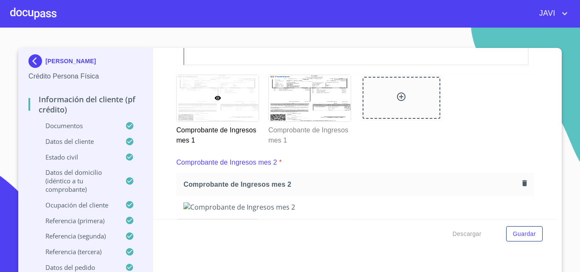
scroll to position [1103, 0]
click at [306, 100] on icon at bounding box center [309, 97] width 6 height 4
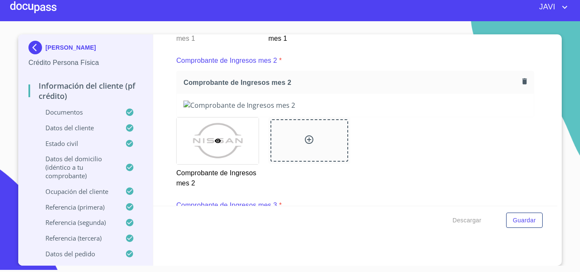
scroll to position [1234, 0]
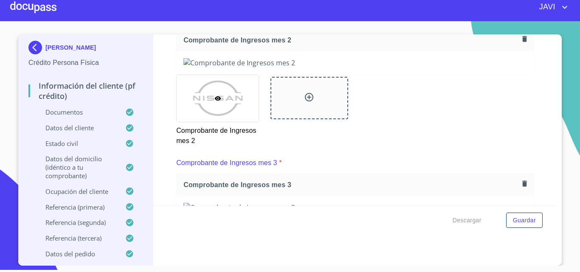
click at [522, 42] on icon "button" at bounding box center [524, 39] width 5 height 6
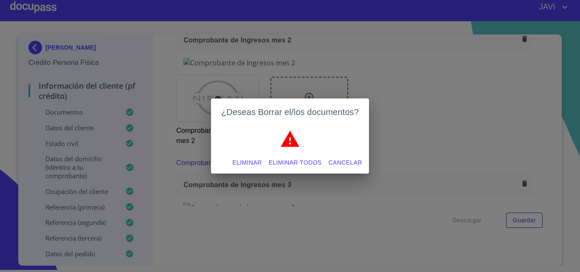
drag, startPoint x: 298, startPoint y: 163, endPoint x: 368, endPoint y: 78, distance: 110.0
click at [298, 163] on span "Eliminar todos" at bounding box center [295, 162] width 53 height 11
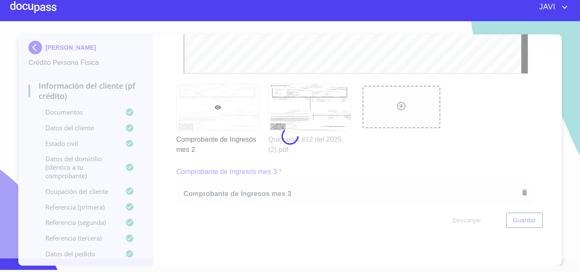
scroll to position [0, 0]
click at [157, 83] on div at bounding box center [290, 136] width 580 height 244
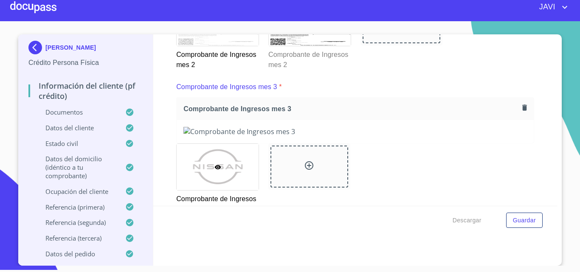
scroll to position [1488, 0]
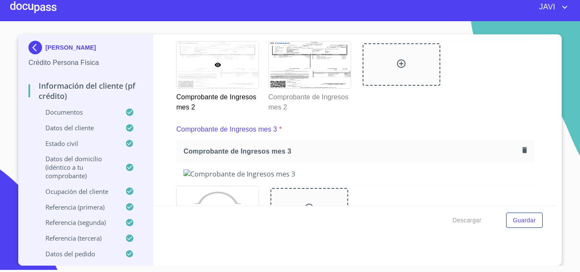
click at [214, 68] on icon at bounding box center [217, 65] width 7 height 7
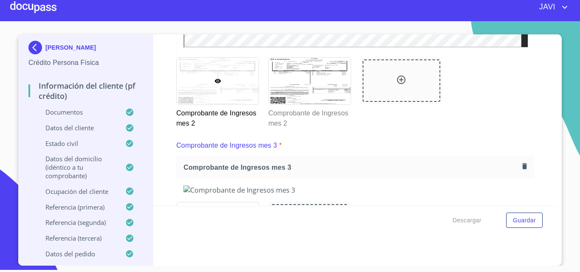
scroll to position [1515, 0]
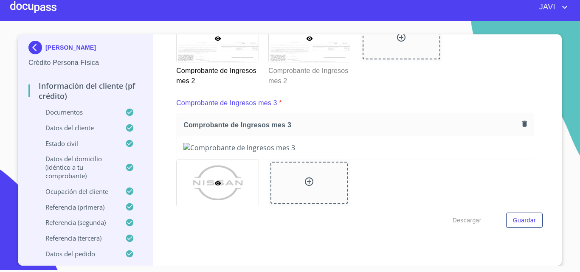
click at [306, 41] on icon at bounding box center [309, 38] width 6 height 4
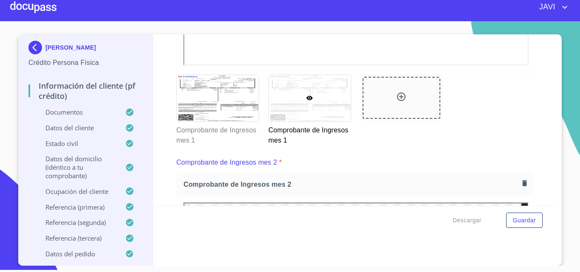
scroll to position [1090, 0]
click at [306, 101] on icon at bounding box center [309, 97] width 7 height 7
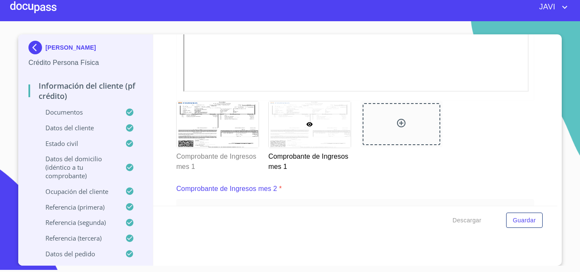
scroll to position [1064, 0]
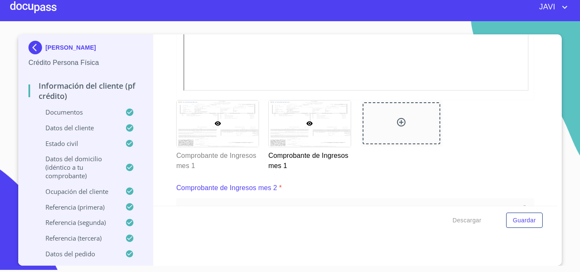
click at [214, 126] on icon at bounding box center [217, 123] width 6 height 4
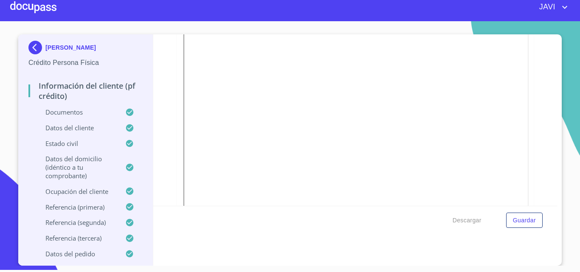
scroll to position [852, 0]
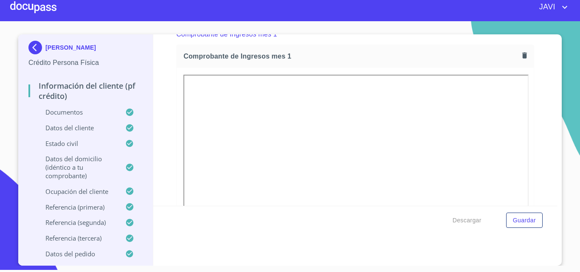
click at [522, 58] on icon "button" at bounding box center [524, 55] width 5 height 6
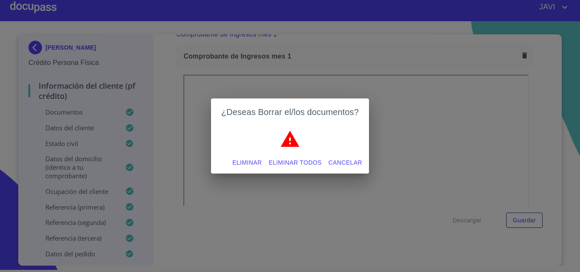
click at [243, 163] on span "Eliminar" at bounding box center [246, 162] width 29 height 11
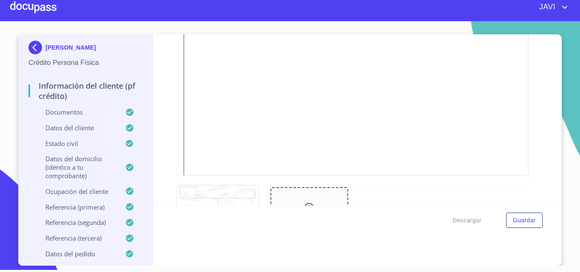
scroll to position [1021, 0]
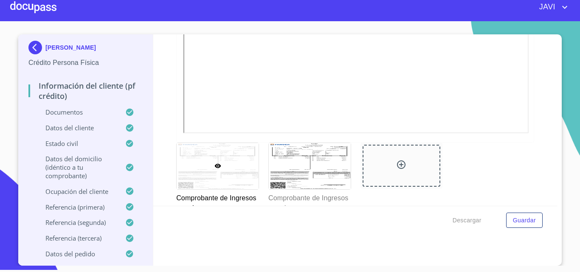
click at [161, 90] on div "Información del cliente (PF crédito) Documentos Documento de identificación   *…" at bounding box center [355, 119] width 404 height 171
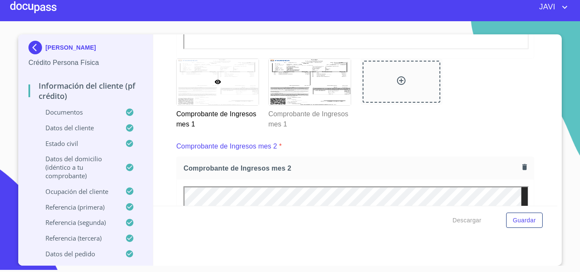
scroll to position [1106, 0]
click at [214, 83] on icon at bounding box center [217, 81] width 6 height 4
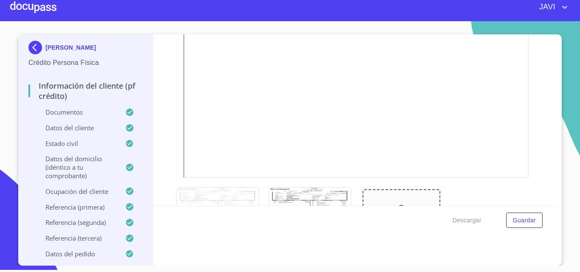
scroll to position [1021, 0]
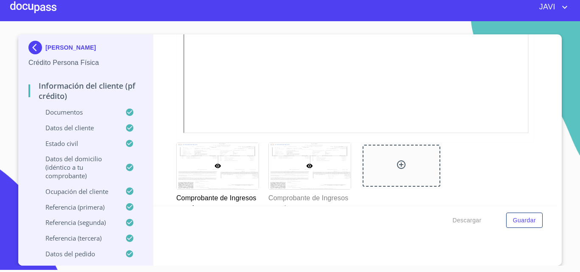
click at [306, 169] on icon at bounding box center [309, 166] width 7 height 7
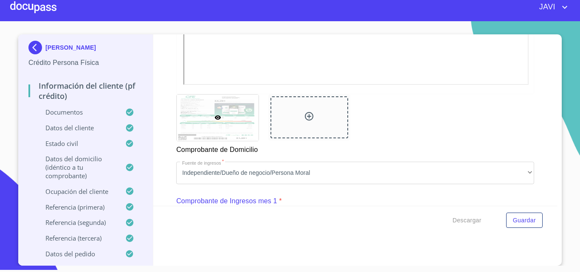
scroll to position [682, 0]
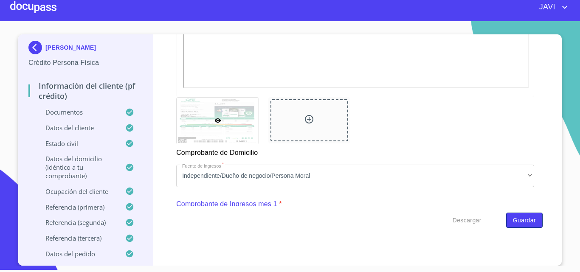
click at [519, 219] on span "Guardar" at bounding box center [524, 220] width 23 height 11
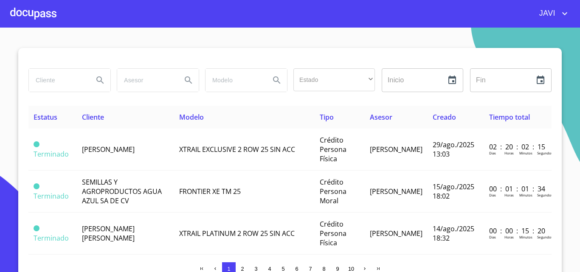
click at [33, 12] on div at bounding box center [33, 13] width 46 height 27
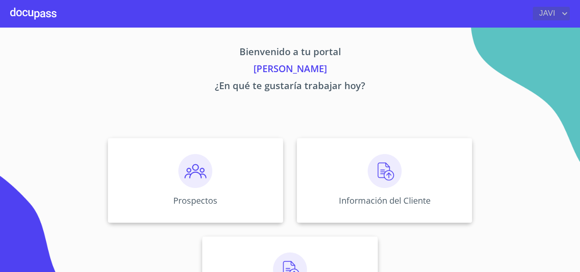
click at [564, 13] on icon "account of current user" at bounding box center [564, 13] width 10 height 10
click at [558, 19] on li "Salir" at bounding box center [556, 17] width 28 height 15
